Goal: Obtain resource: Obtain resource

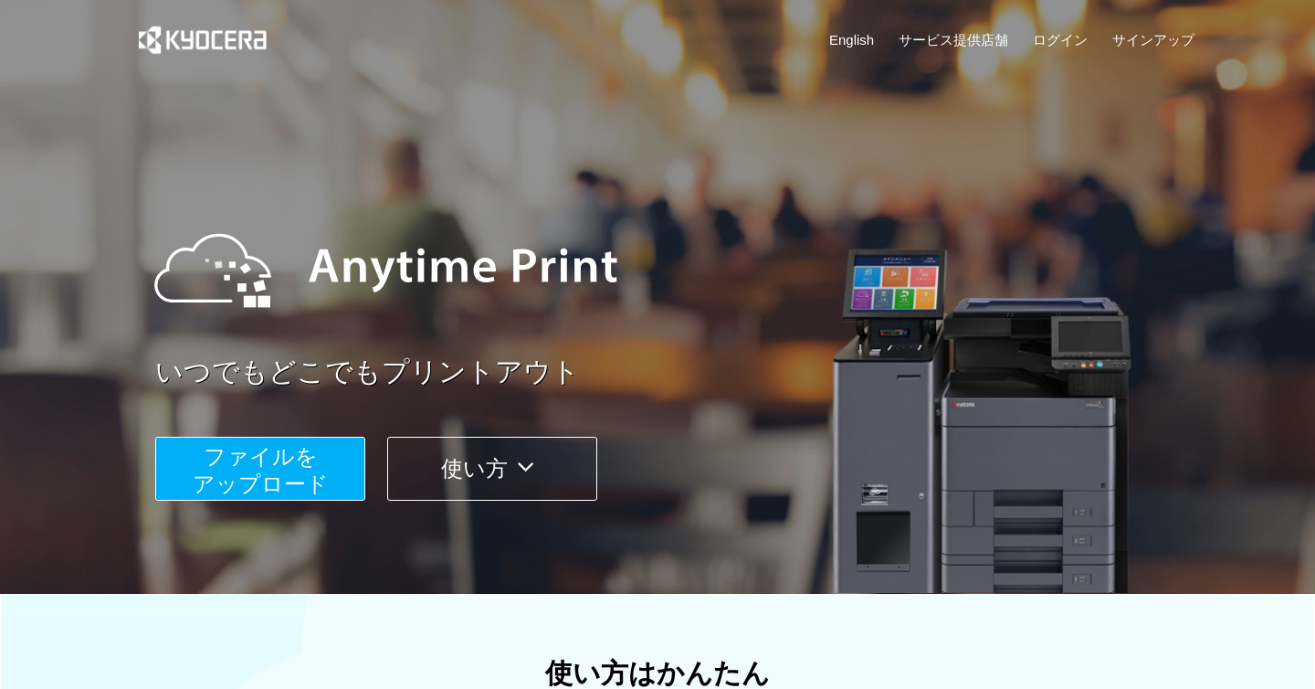
click at [215, 472] on button "ファイルを ​​アップロード" at bounding box center [260, 468] width 210 height 64
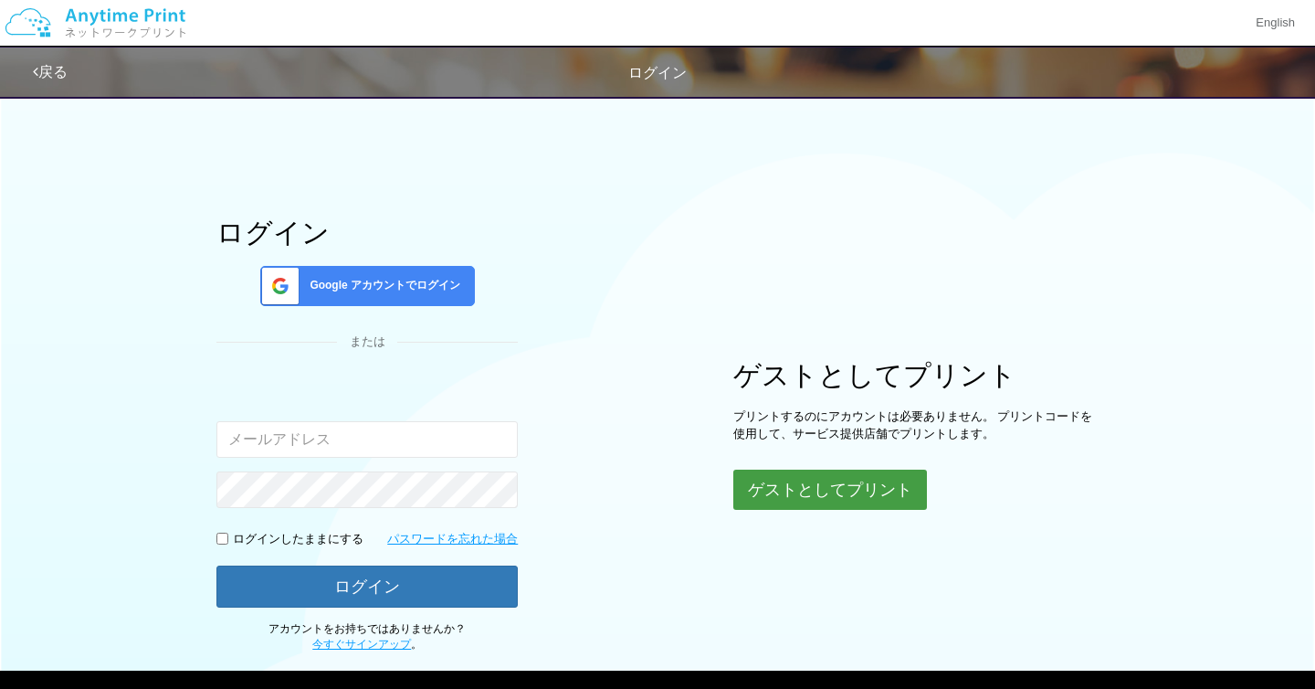
click at [825, 500] on button "ゲストとしてプリント" at bounding box center [830, 489] width 194 height 40
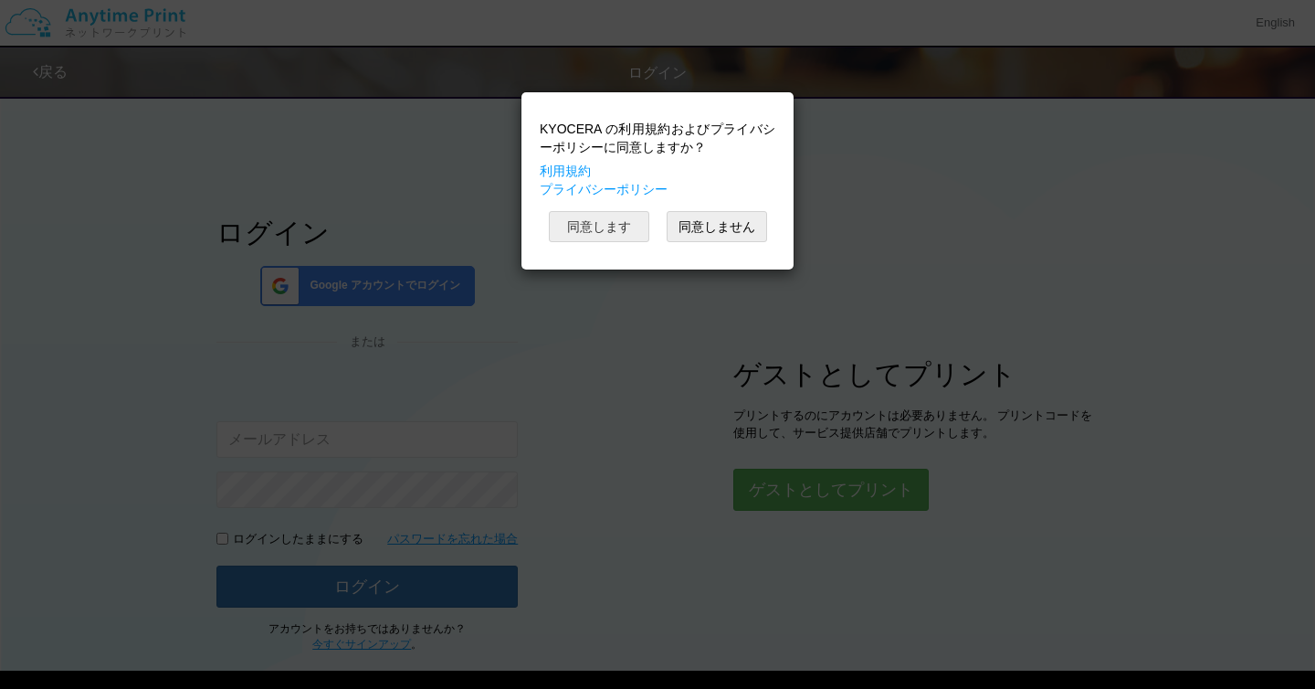
click at [583, 224] on button "同意します" at bounding box center [599, 226] width 100 height 31
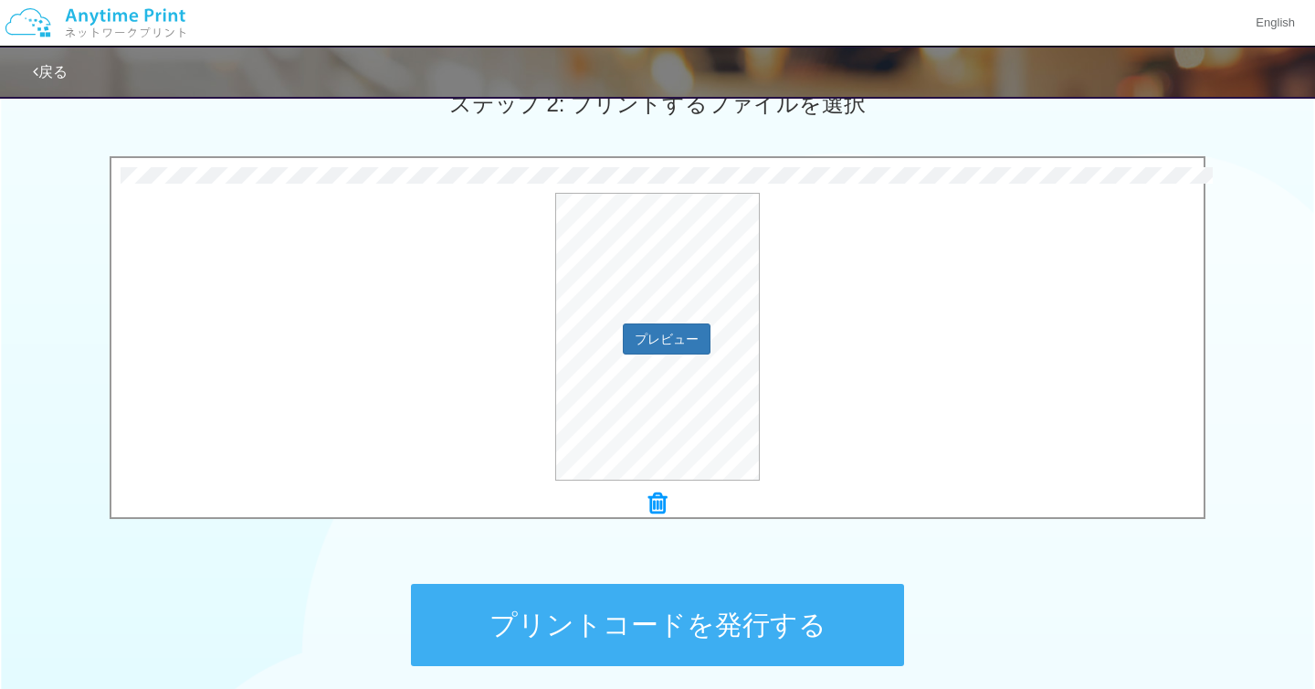
scroll to position [700, 0]
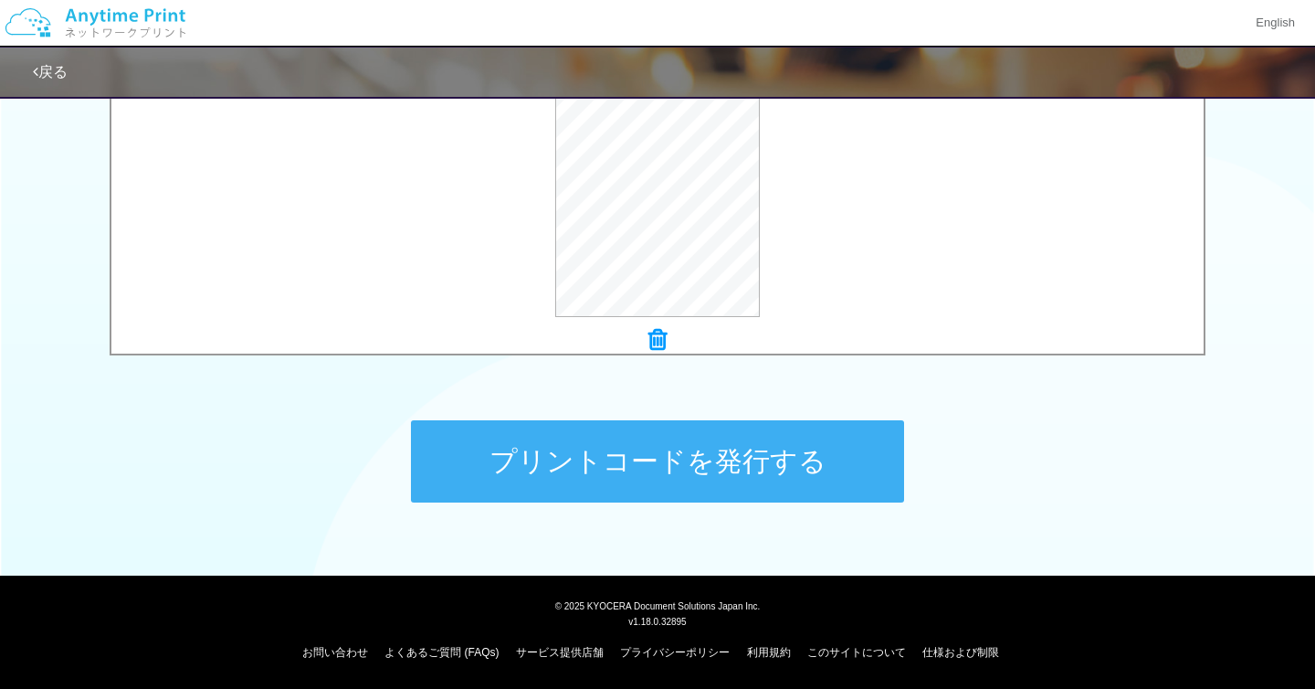
click at [582, 464] on button "プリントコードを発行する" at bounding box center [657, 461] width 493 height 82
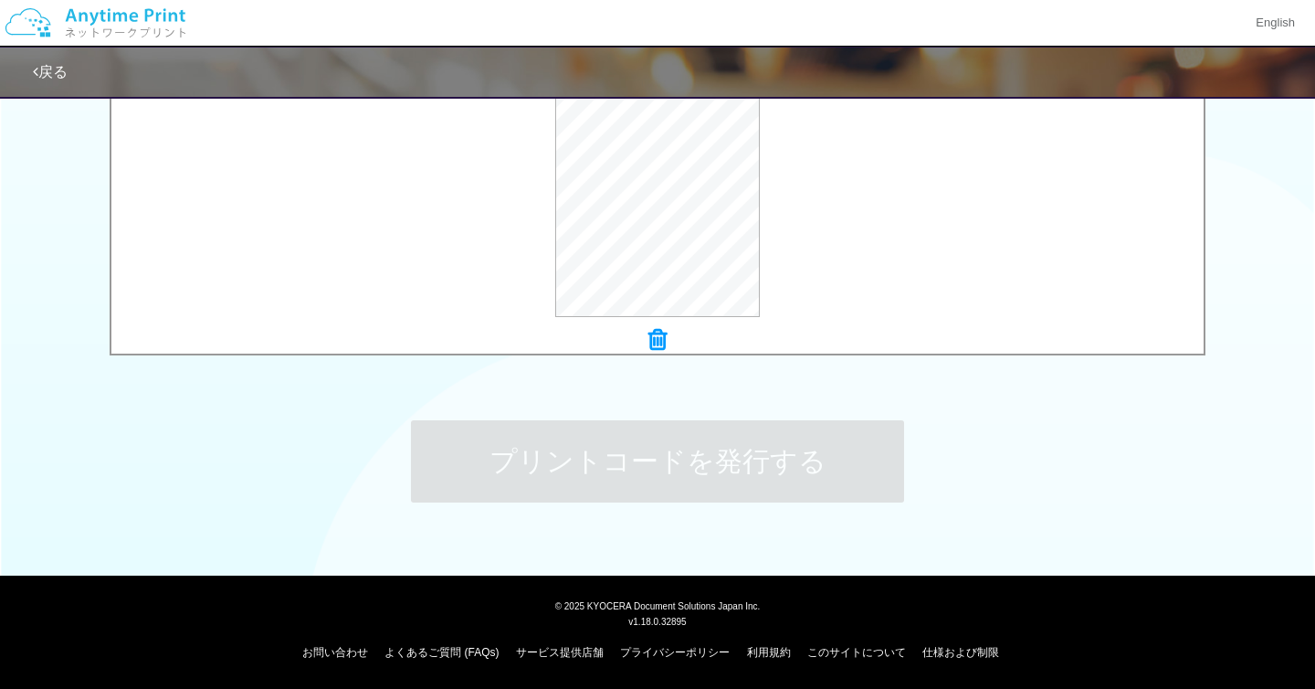
scroll to position [0, 0]
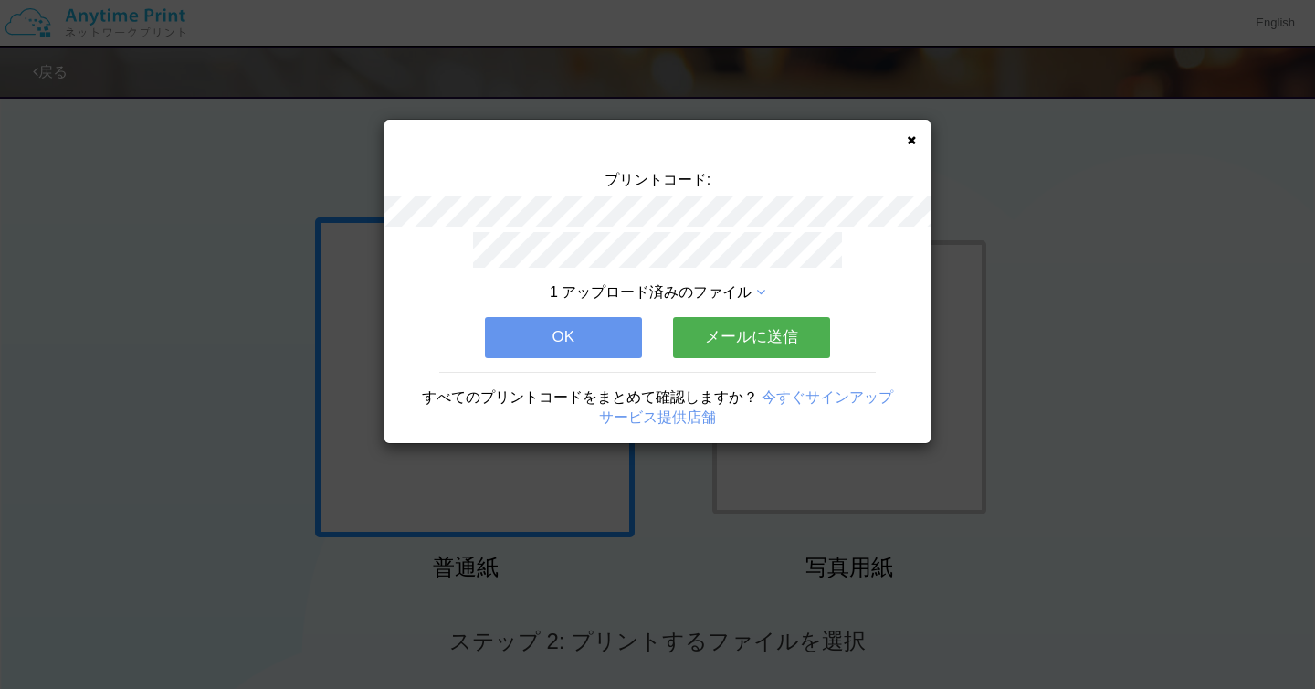
click at [910, 141] on icon at bounding box center [911, 140] width 9 height 12
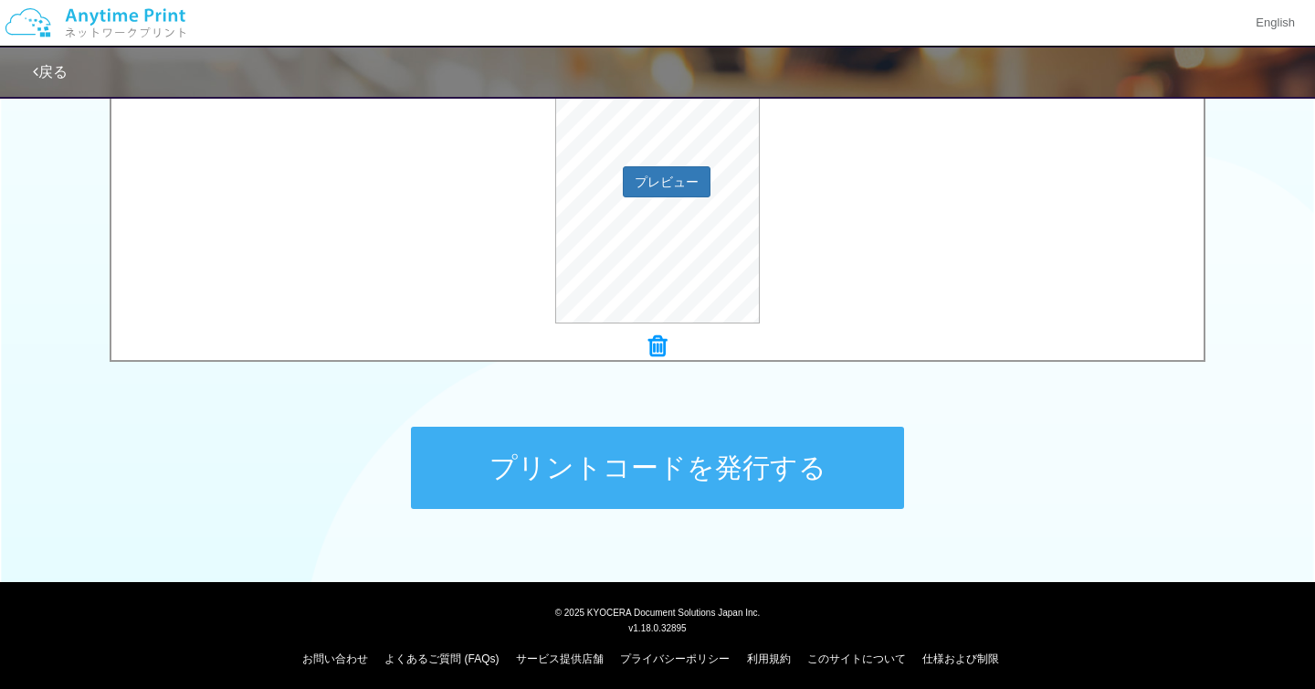
scroll to position [700, 0]
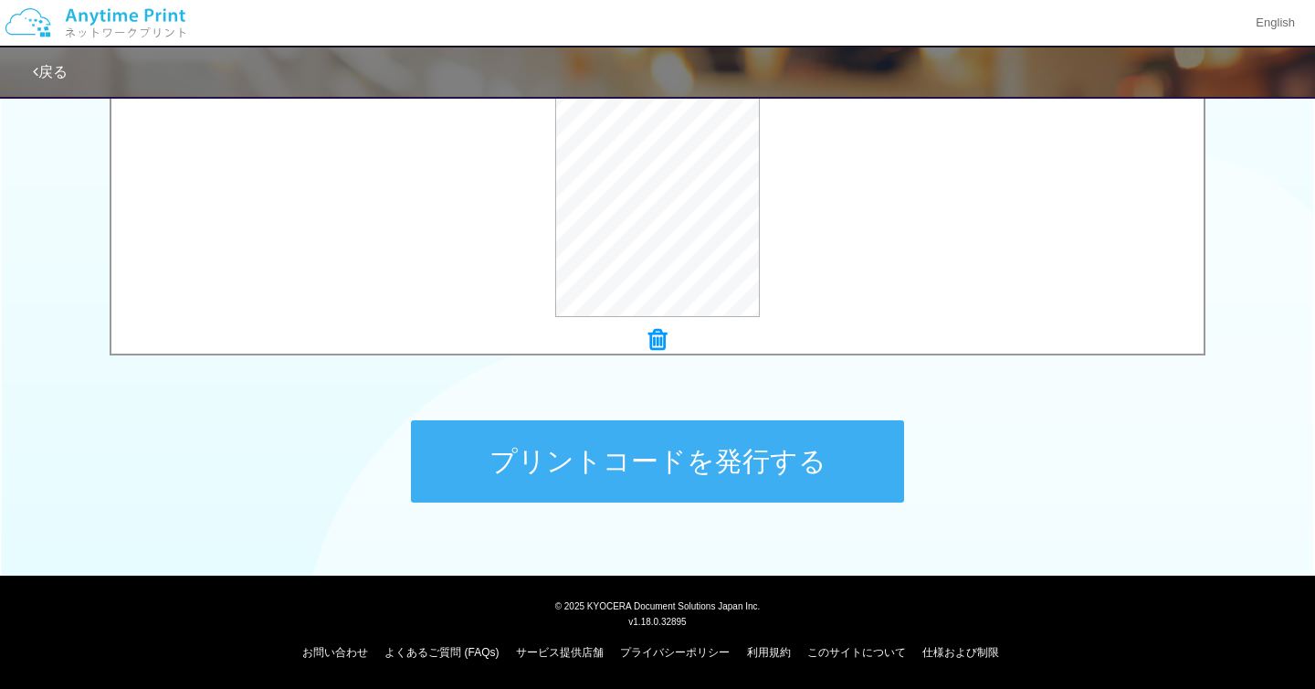
click at [638, 472] on button "プリントコードを発行する" at bounding box center [657, 461] width 493 height 82
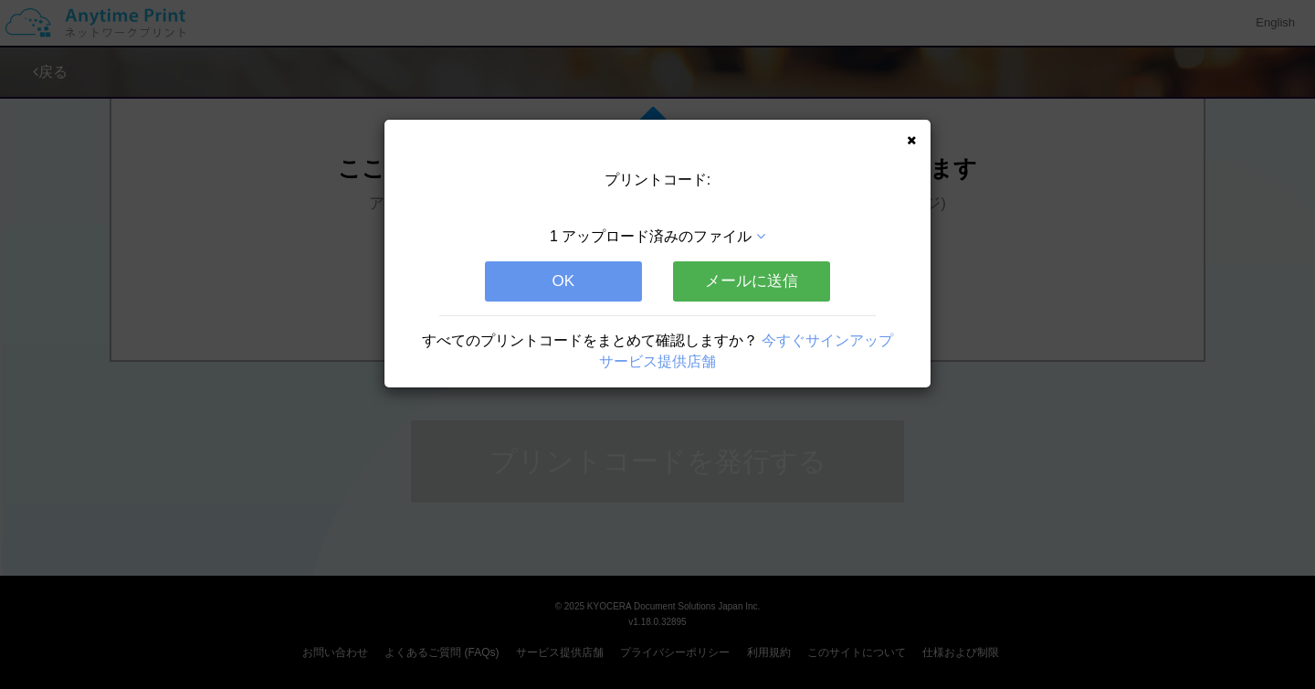
scroll to position [0, 0]
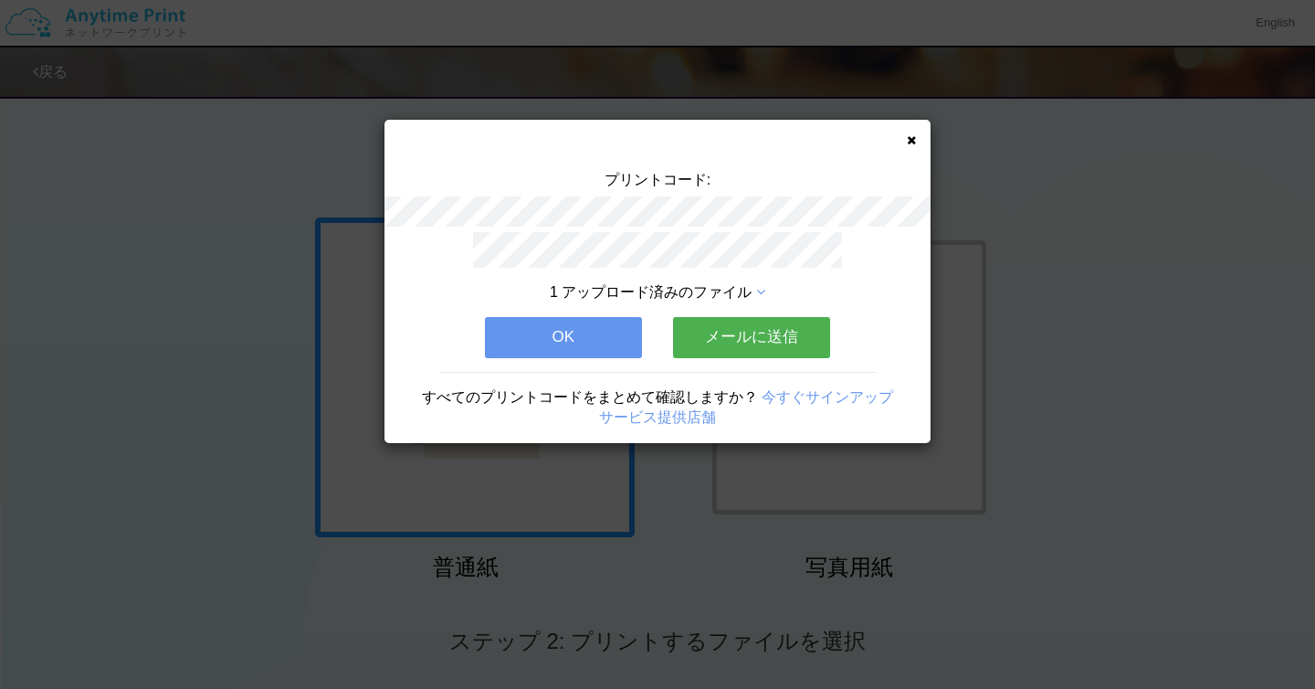
click at [1005, 208] on div "プリントコード: 1 アップロード済みのファイル OK メールに送信 すべてのプリントコードをまとめて確認しますか？ 今すぐサインアップ サービス提供店舗" at bounding box center [657, 344] width 1315 height 689
click at [911, 141] on icon at bounding box center [911, 140] width 9 height 12
